Goal: Find specific page/section: Find specific page/section

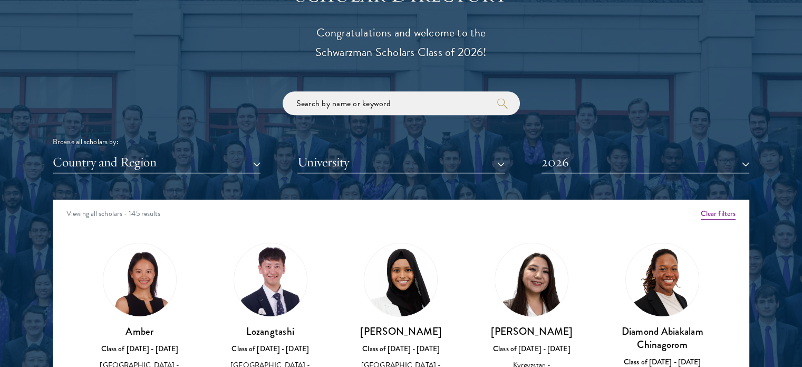
scroll to position [1213, 0]
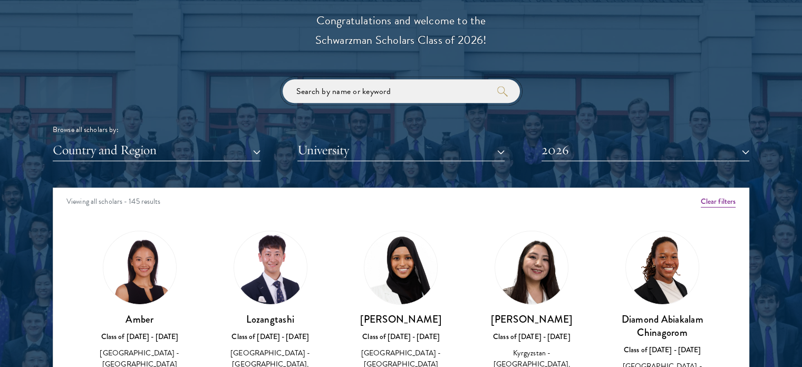
click at [362, 90] on input "search" at bounding box center [401, 91] width 237 height 24
paste input "Anugreh"
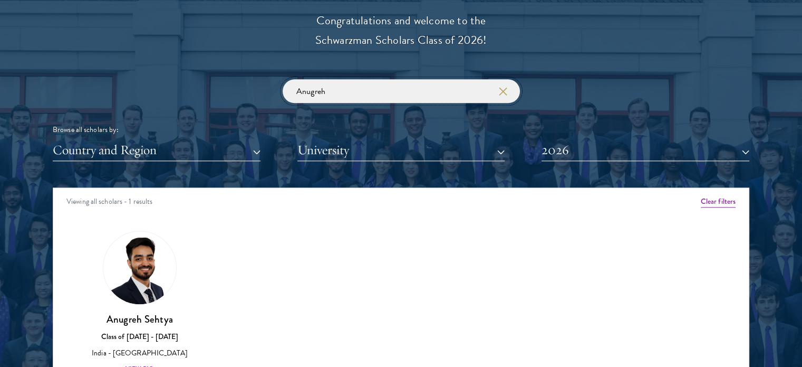
click button "submit" at bounding box center [0, 0] width 0 height 0
drag, startPoint x: 396, startPoint y: 97, endPoint x: 293, endPoint y: 98, distance: 102.3
click at [304, 98] on input "Anugreh" at bounding box center [401, 91] width 237 height 24
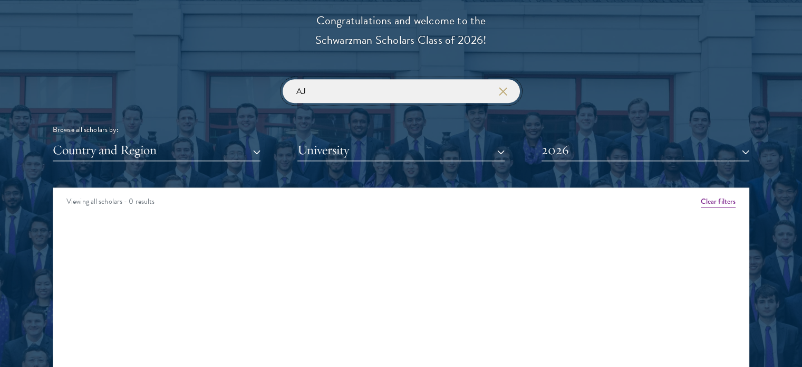
type input "A"
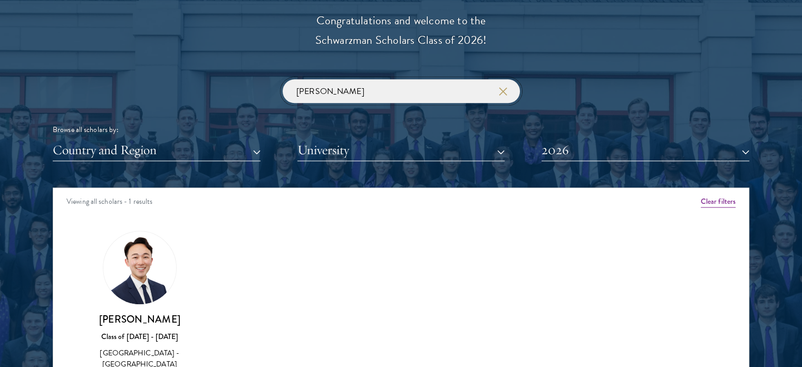
drag, startPoint x: 270, startPoint y: 93, endPoint x: 243, endPoint y: 93, distance: 26.9
click at [260, 93] on div "[PERSON_NAME] Browse all scholars by: Country and Region All Countries and Regi…" at bounding box center [401, 120] width 697 height 82
drag, startPoint x: 337, startPoint y: 98, endPoint x: 193, endPoint y: 79, distance: 145.3
click at [204, 80] on div "[PERSON_NAME] Browse all scholars by: Country and Region All Countries and Regi…" at bounding box center [401, 120] width 697 height 82
type input "[PERSON_NAME]"
